Goal: Check status: Check status

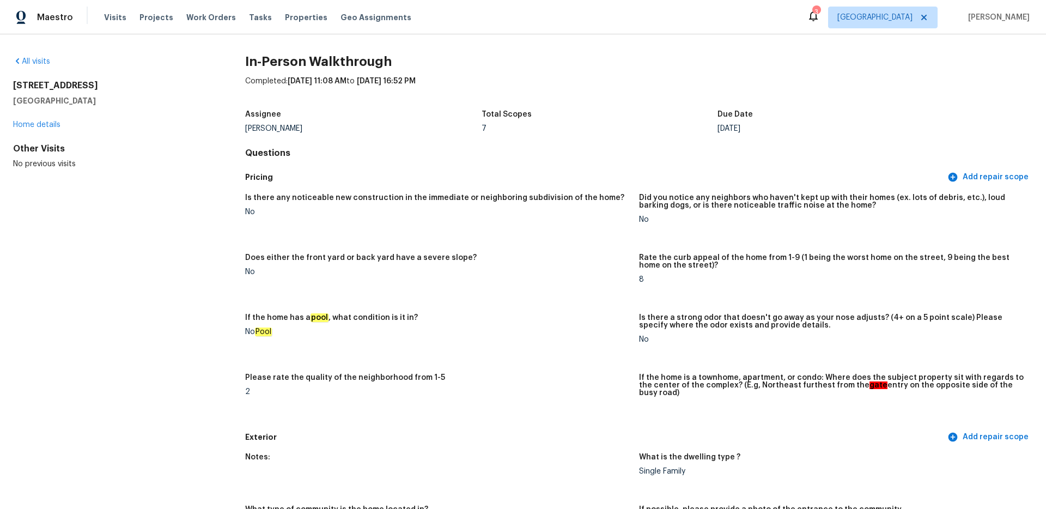
click at [901, 26] on span "[GEOGRAPHIC_DATA]" at bounding box center [883, 18] width 110 height 22
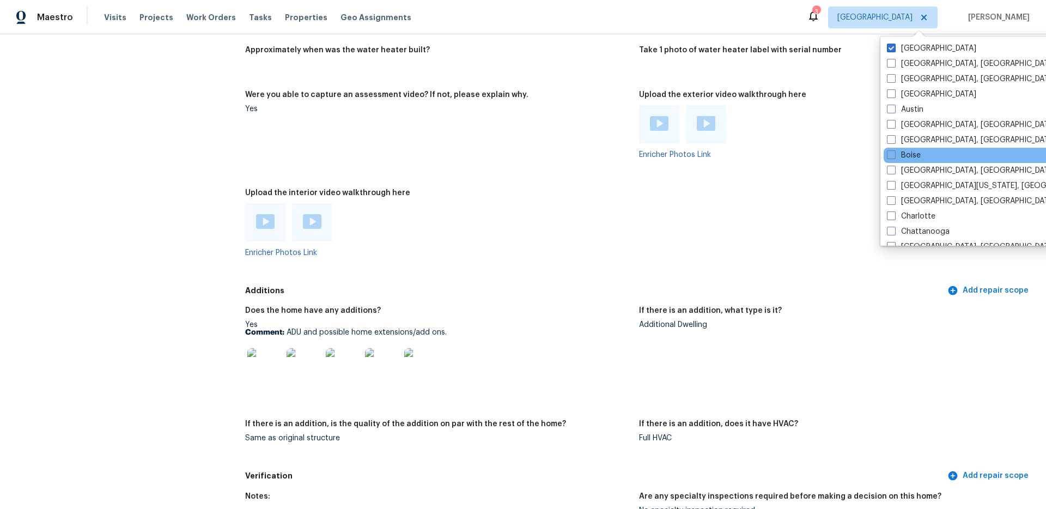
scroll to position [21, 0]
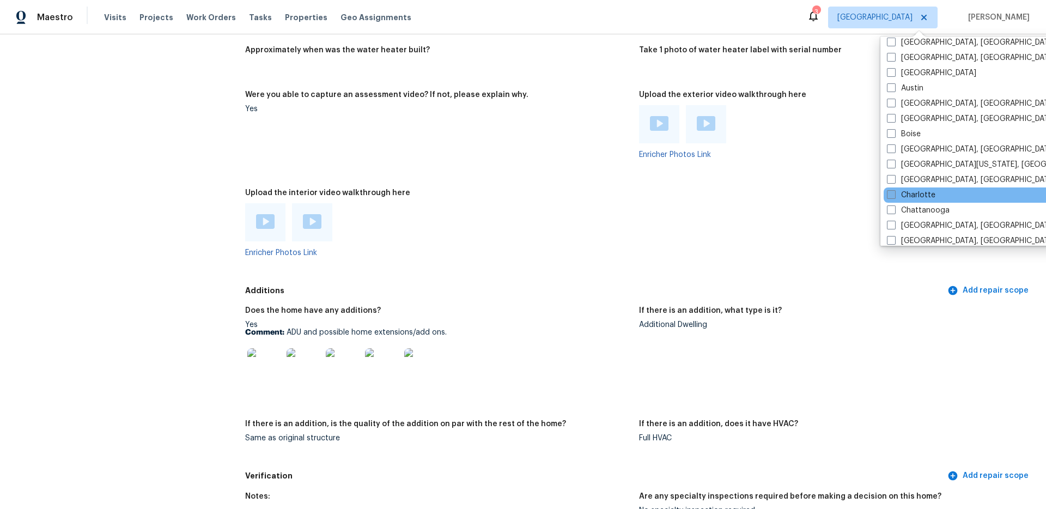
click at [891, 196] on span at bounding box center [891, 194] width 9 height 9
click at [891, 196] on input "Charlotte" at bounding box center [890, 193] width 7 height 7
checkbox input "true"
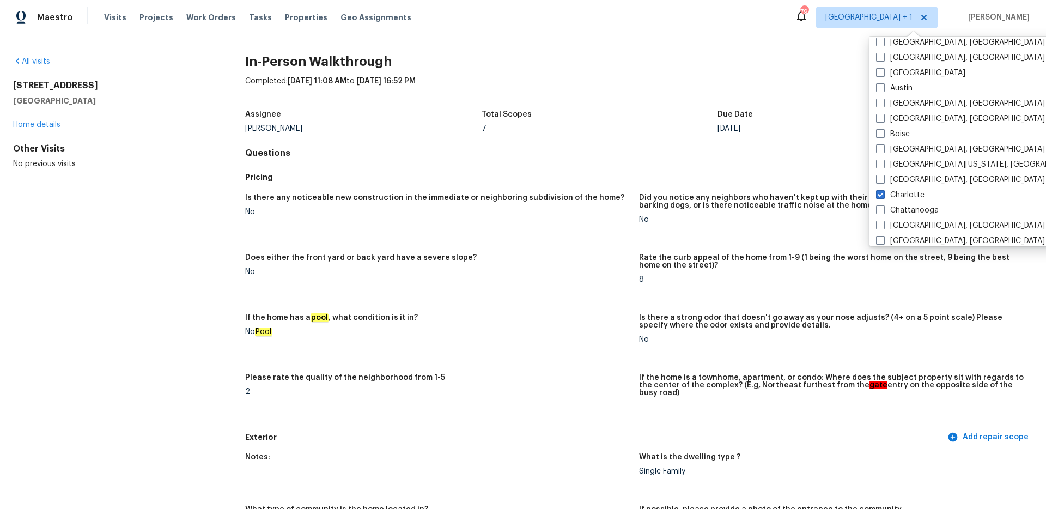
click at [41, 69] on div "All visits [STREET_ADDRESS] Home details Other Visits No previous visits" at bounding box center [111, 112] width 197 height 113
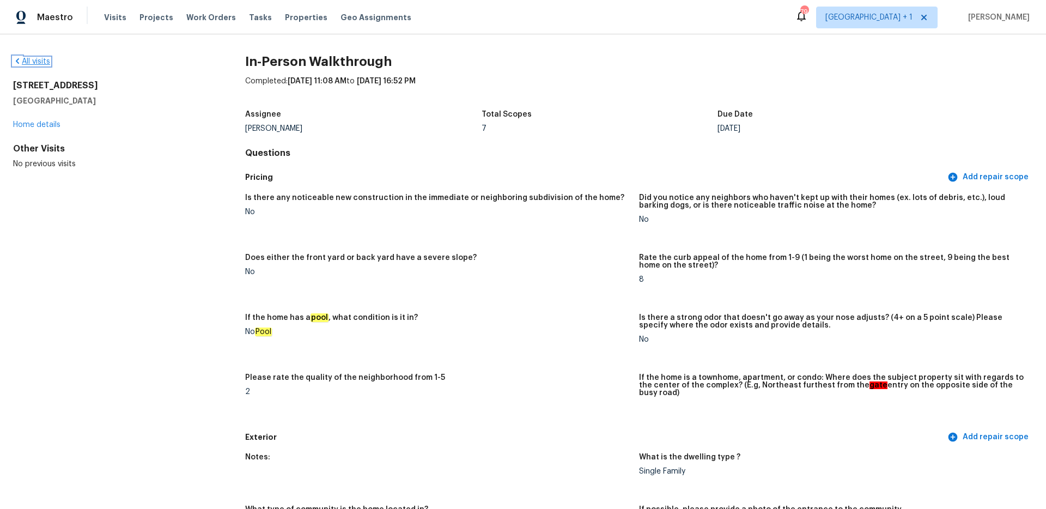
click at [40, 60] on link "All visits" at bounding box center [31, 62] width 37 height 8
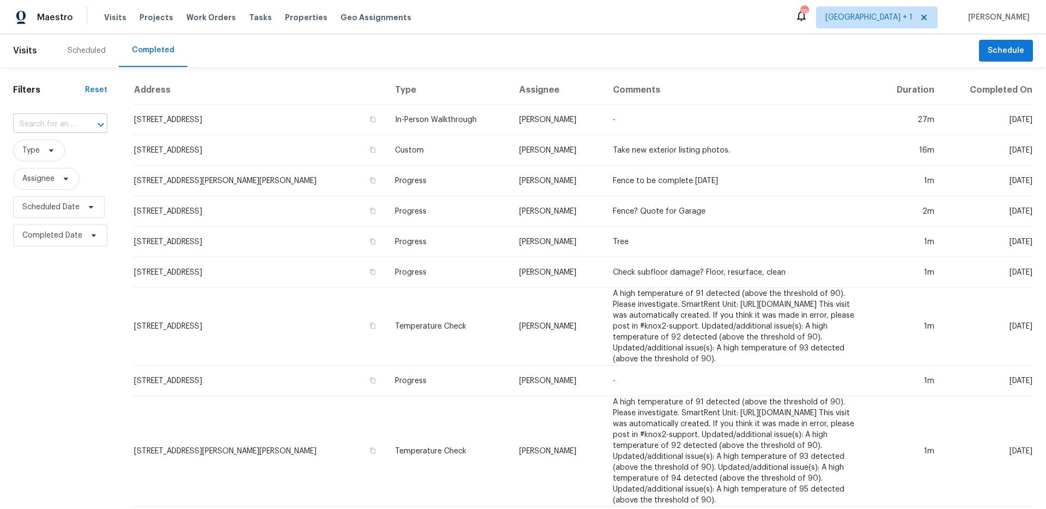
click at [62, 124] on input "text" at bounding box center [45, 124] width 64 height 17
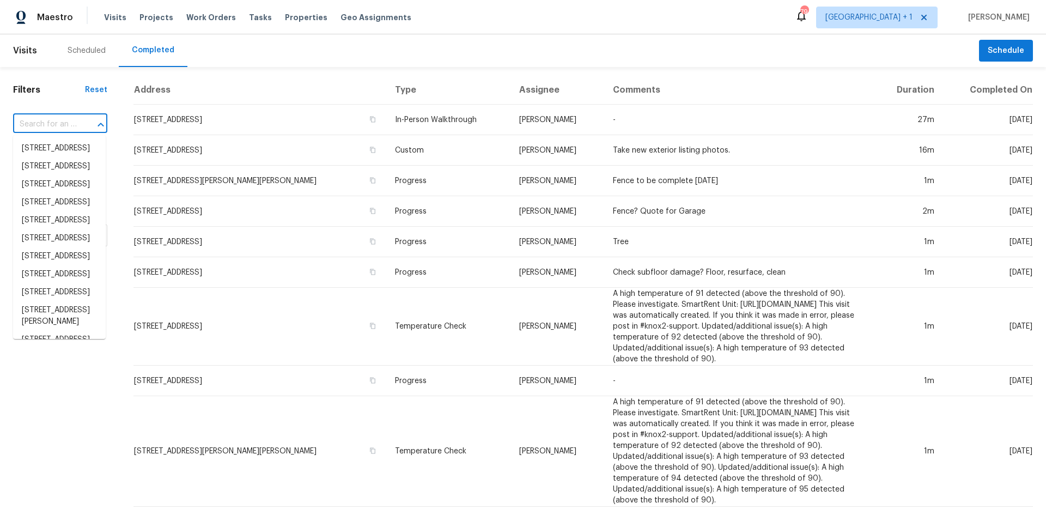
paste input "[STREET_ADDRESS][PERSON_NAME]"
type input "[STREET_ADDRESS][PERSON_NAME]"
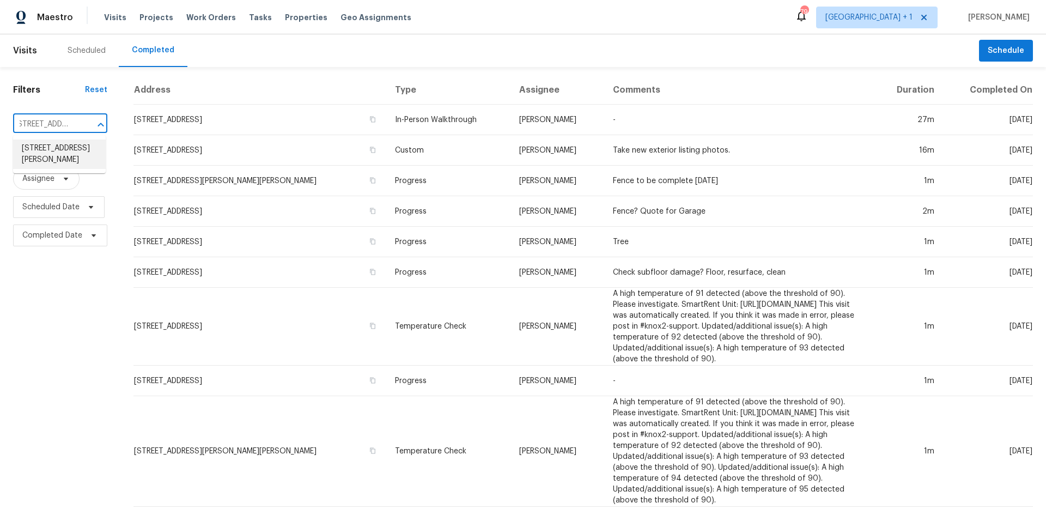
click at [71, 151] on li "[STREET_ADDRESS][PERSON_NAME]" at bounding box center [59, 154] width 93 height 29
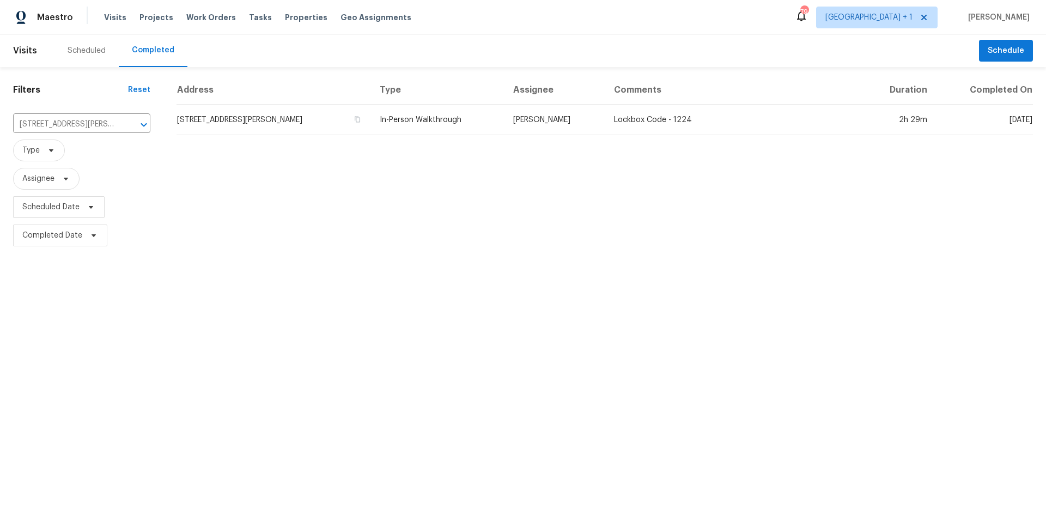
click at [433, 118] on td "In-Person Walkthrough" at bounding box center [438, 120] width 134 height 31
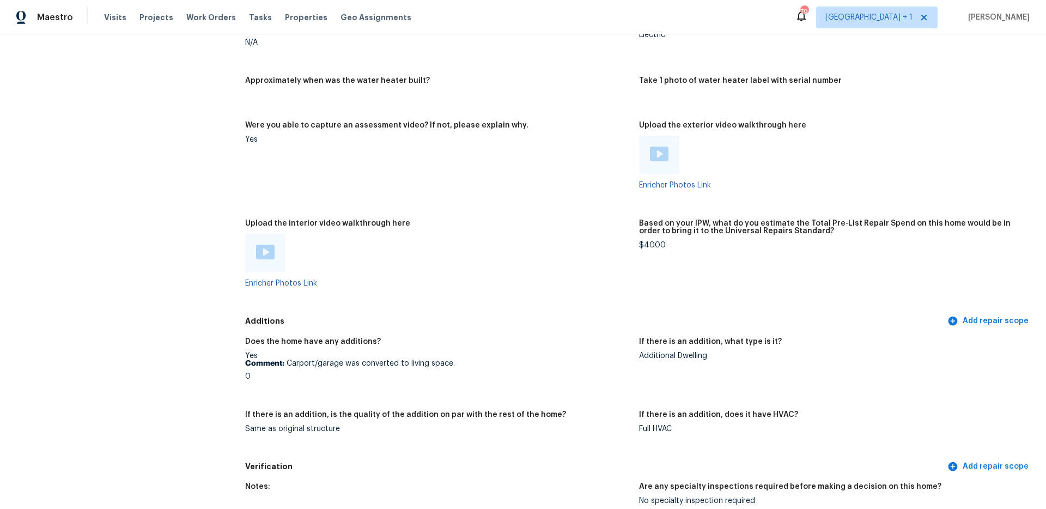
scroll to position [1780, 0]
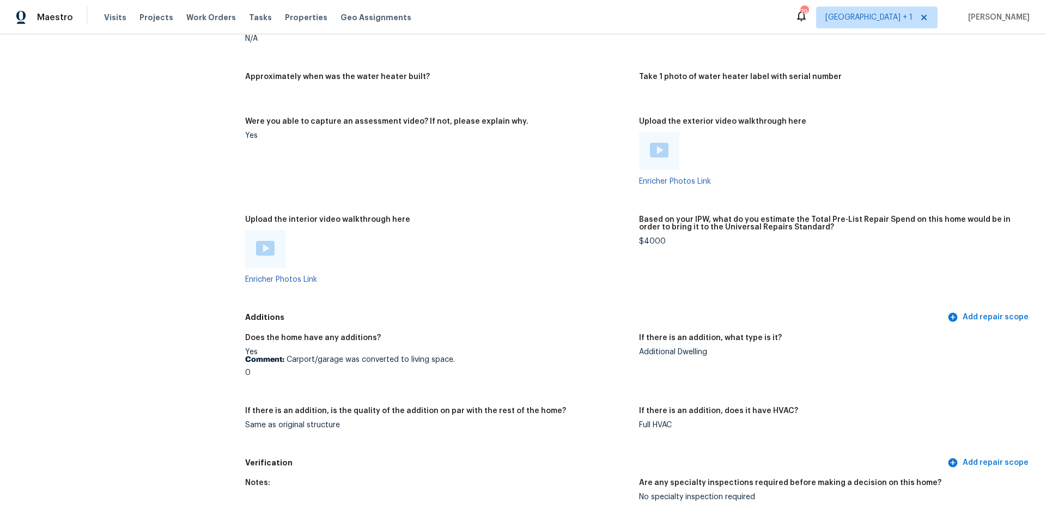
click at [270, 243] on img at bounding box center [265, 248] width 19 height 15
